Goal: Check status: Check status

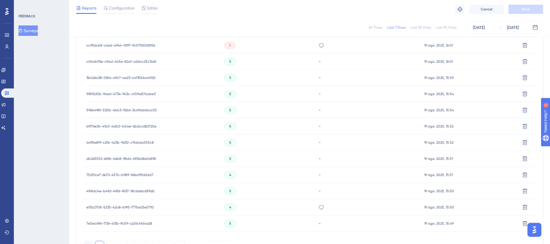
scroll to position [346, 0]
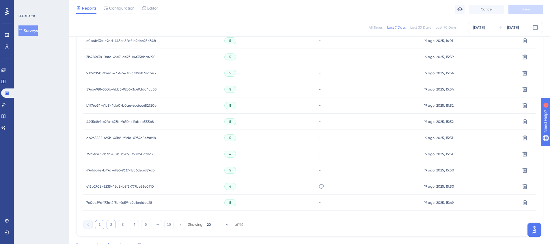
click at [113, 226] on button "2" at bounding box center [111, 224] width 9 height 9
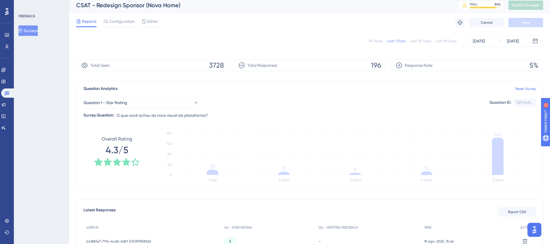
scroll to position [0, 0]
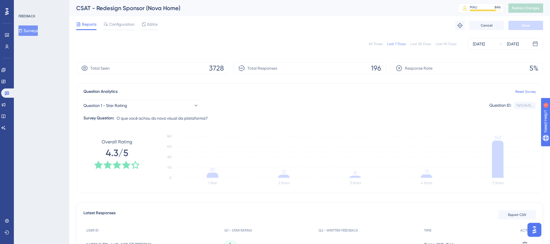
click at [378, 48] on div "All Times Last 7 Days Last 30 Days Last 90 Days [DATE] [DATE]" at bounding box center [309, 44] width 467 height 12
click at [377, 44] on div "All Times" at bounding box center [376, 44] width 14 height 5
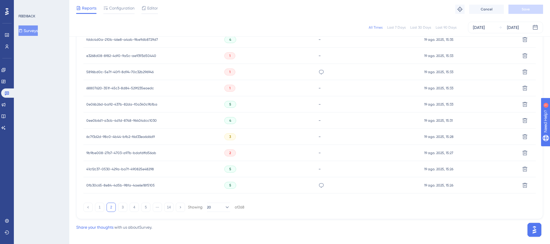
scroll to position [369, 0]
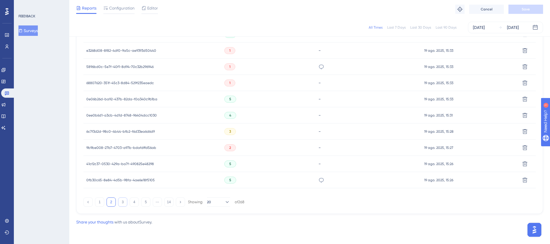
click at [121, 202] on button "3" at bounding box center [122, 201] width 9 height 9
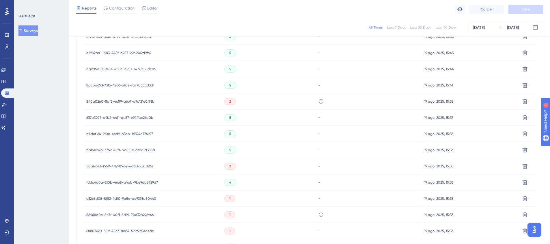
scroll to position [167, 0]
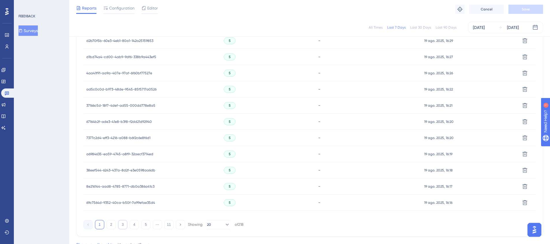
click at [122, 222] on button "3" at bounding box center [122, 224] width 9 height 9
click at [136, 222] on button "4" at bounding box center [134, 224] width 9 height 9
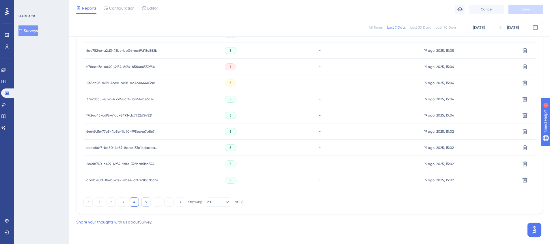
click at [144, 202] on button "5" at bounding box center [145, 201] width 9 height 9
click at [145, 200] on button "6" at bounding box center [145, 201] width 9 height 9
click at [146, 200] on button "7" at bounding box center [145, 201] width 9 height 9
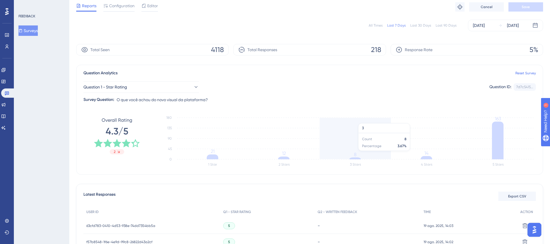
scroll to position [0, 0]
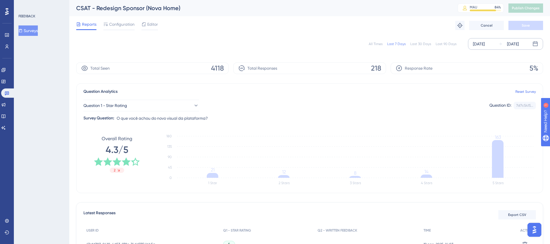
click at [482, 44] on div "[DATE]" at bounding box center [479, 43] width 12 height 7
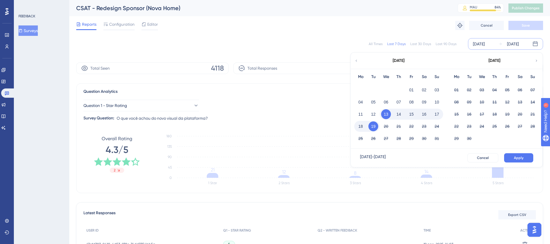
click at [372, 126] on button "19" at bounding box center [373, 126] width 10 height 10
click at [524, 157] on button "Apply" at bounding box center [518, 157] width 29 height 9
